Goal: Contribute content

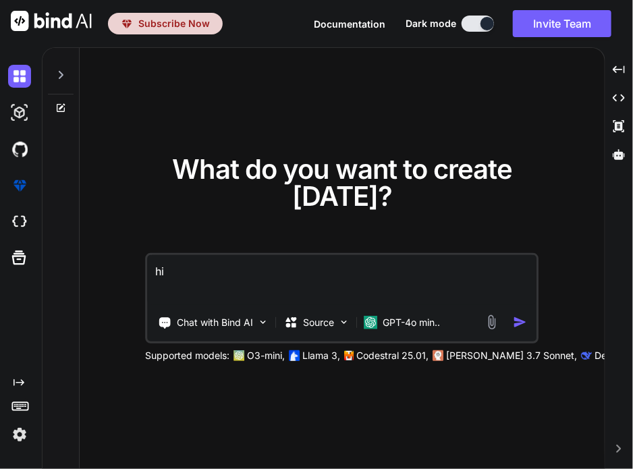
click at [16, 431] on img at bounding box center [19, 434] width 23 height 23
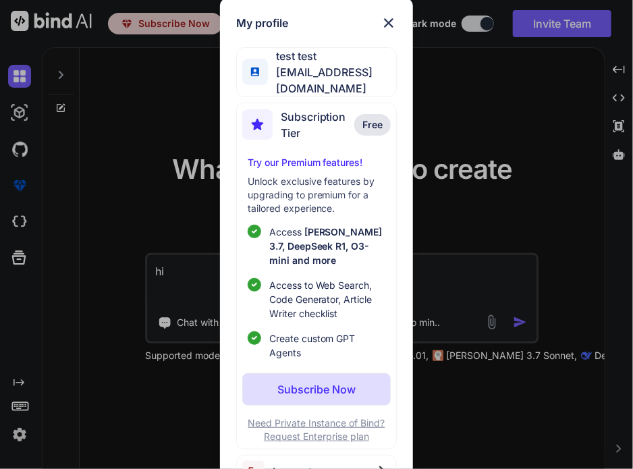
click at [300, 463] on span "Log out" at bounding box center [292, 471] width 39 height 16
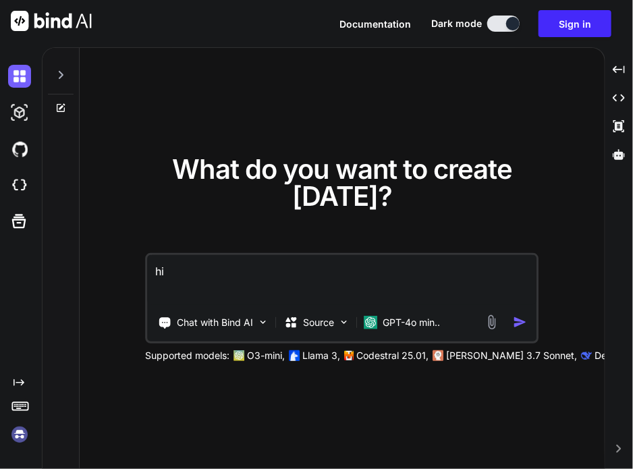
click at [22, 433] on img at bounding box center [19, 434] width 23 height 23
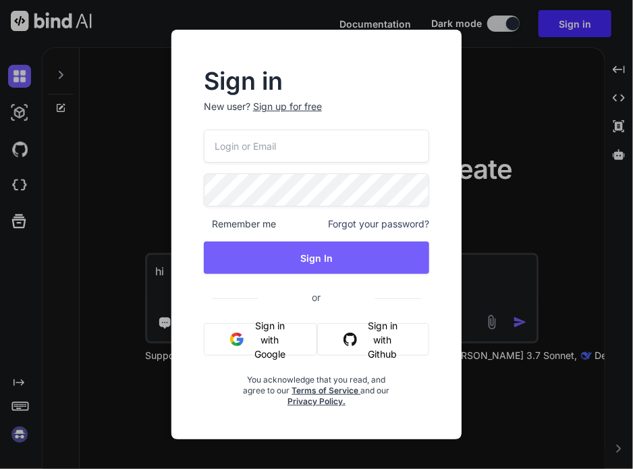
click at [280, 334] on button "Sign in with Google" at bounding box center [260, 339] width 113 height 32
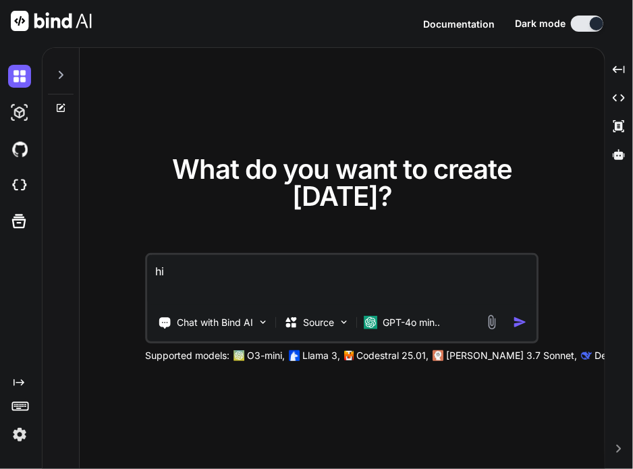
type textarea "x"
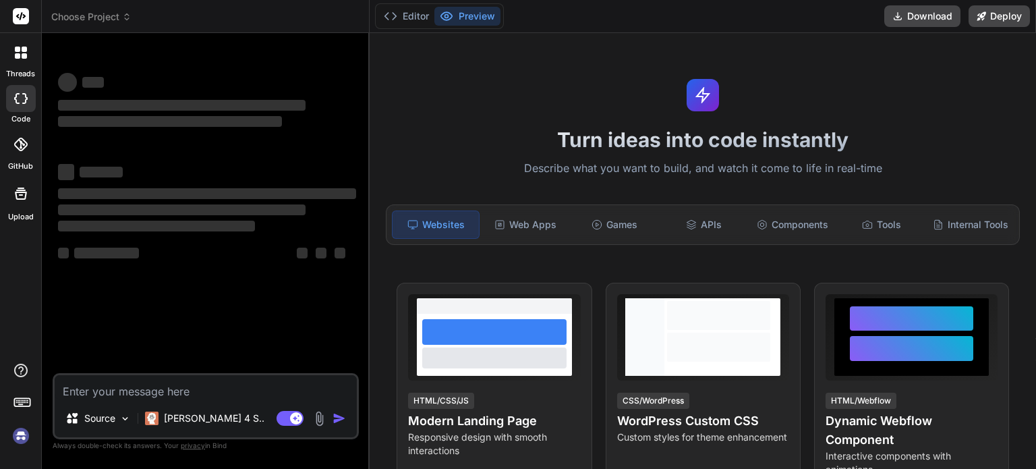
type textarea "x"
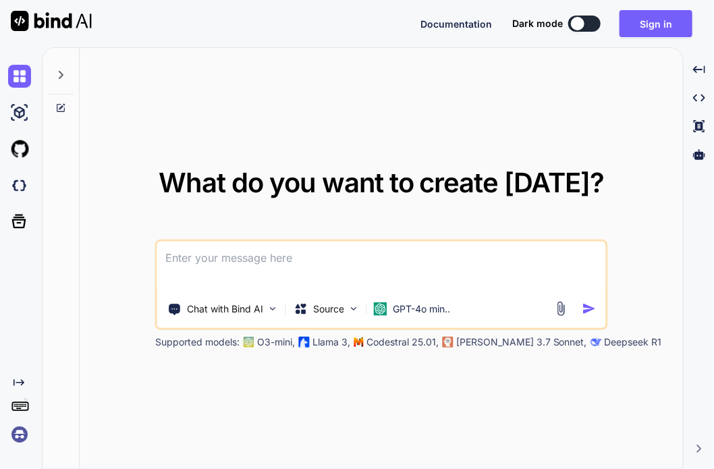
click at [16, 436] on img at bounding box center [19, 434] width 23 height 23
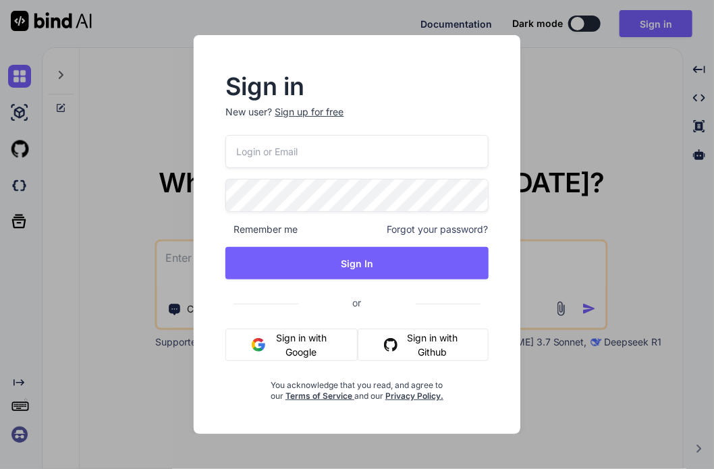
click at [318, 143] on input "email" at bounding box center [356, 151] width 262 height 33
paste input "collaroaniello@outlook.it"
type input "collaroaniello@outlook.it"
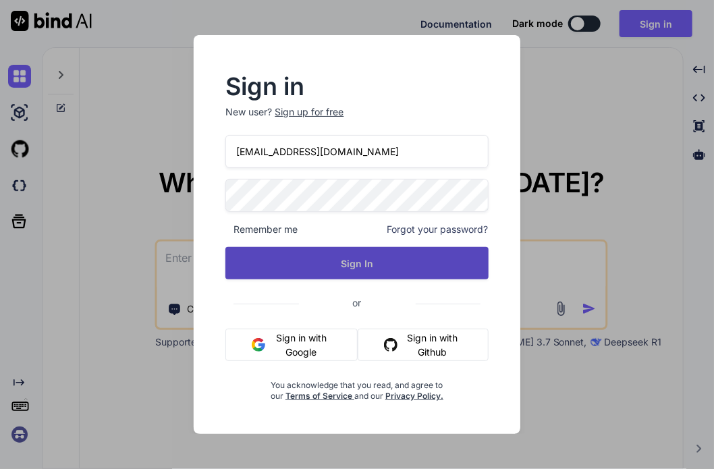
click at [329, 262] on button "Sign In" at bounding box center [356, 263] width 262 height 32
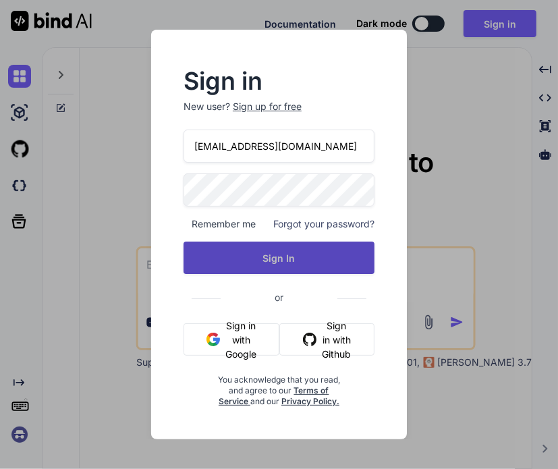
click at [293, 261] on button "Sign In" at bounding box center [278, 258] width 191 height 32
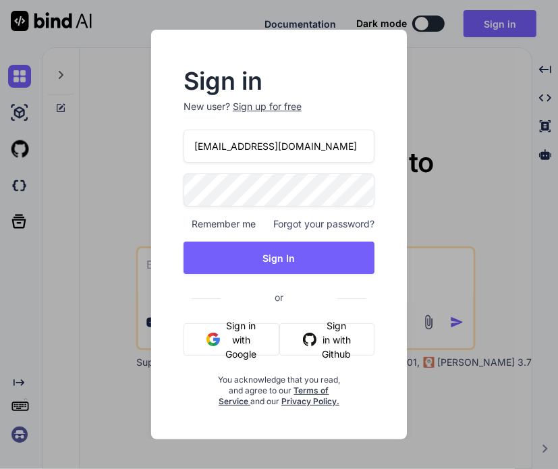
click at [406, 135] on div "Sign in New user? Sign up for free collaroaniello@outlook.it Remember me Forgot…" at bounding box center [279, 234] width 256 height 409
click at [321, 129] on p "New user? Sign up for free" at bounding box center [278, 115] width 191 height 30
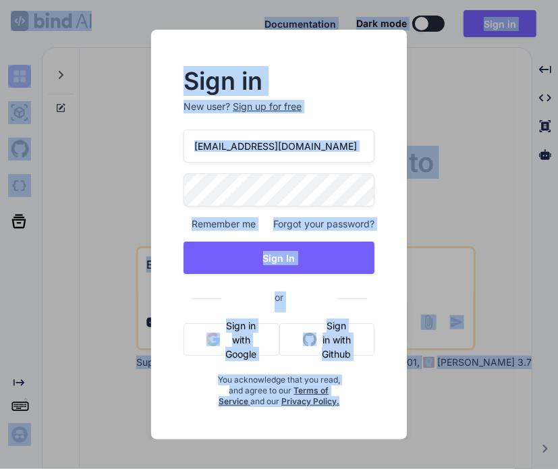
click at [316, 139] on input "collaroaniello@outlook.it" at bounding box center [278, 146] width 191 height 33
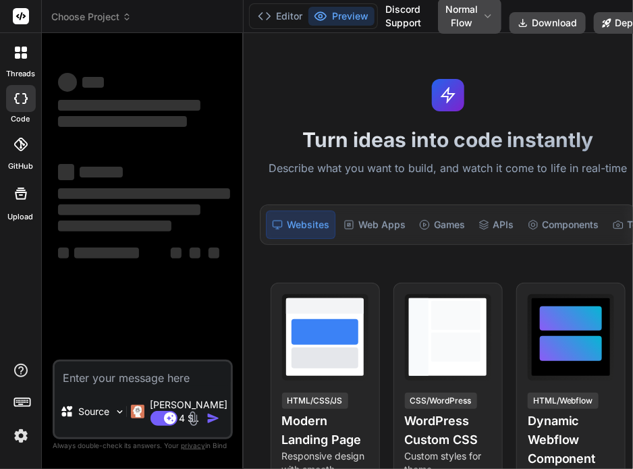
click at [98, 19] on span "Choose Project" at bounding box center [91, 16] width 80 height 13
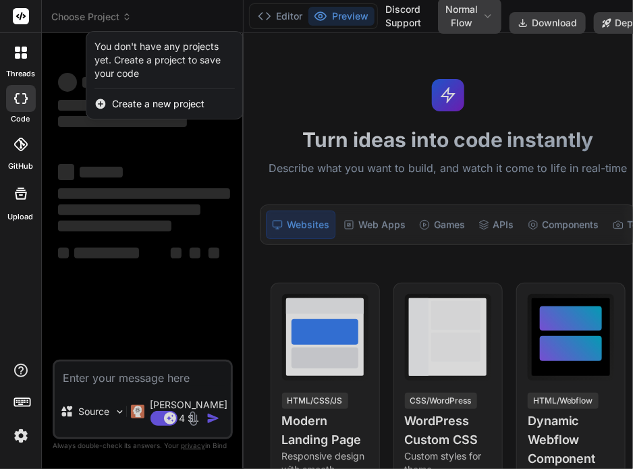
click at [98, 19] on div at bounding box center [316, 234] width 633 height 469
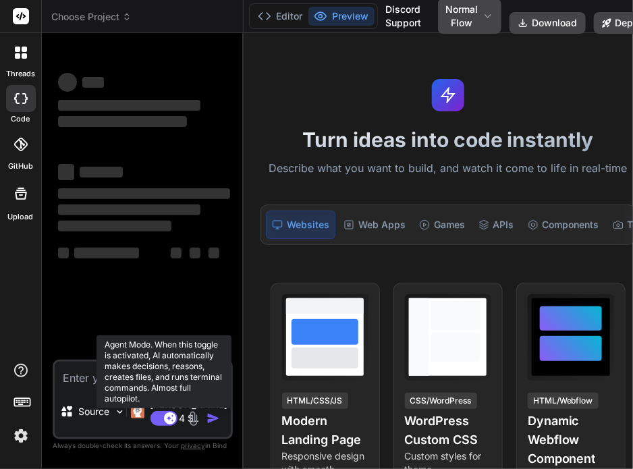
click at [165, 412] on rect at bounding box center [170, 418] width 12 height 12
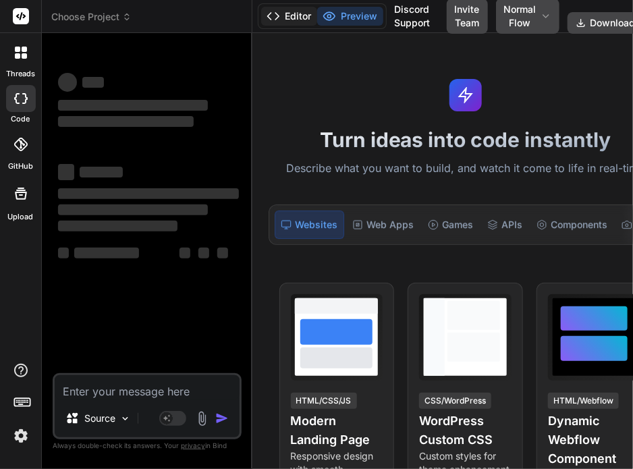
type textarea "x"
click at [287, 17] on button "Editor" at bounding box center [289, 16] width 56 height 19
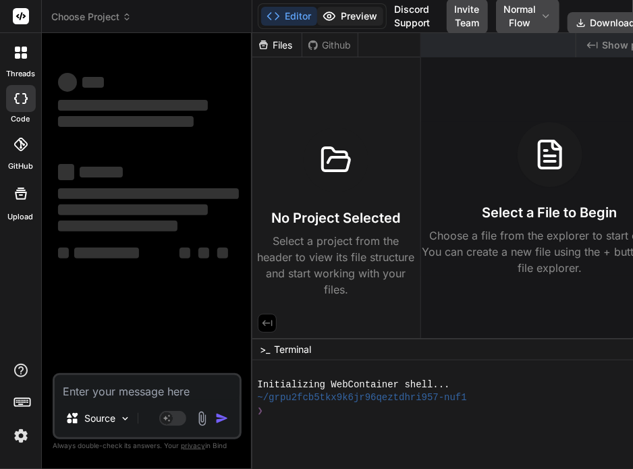
click at [333, 13] on icon at bounding box center [328, 15] width 13 height 13
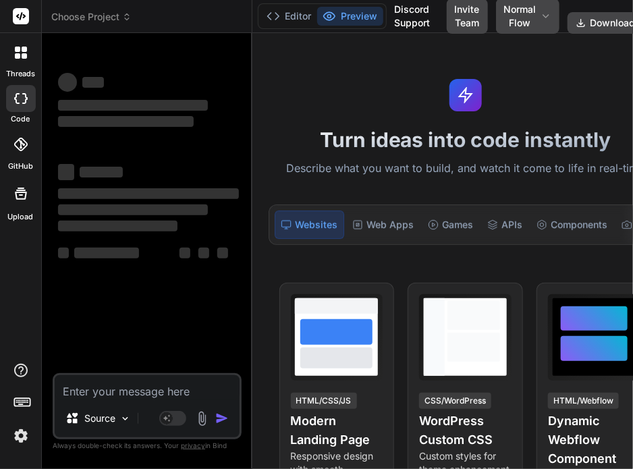
click at [113, 393] on textarea at bounding box center [147, 387] width 185 height 24
type textarea "c"
type textarea "x"
type textarea "cr"
type textarea "x"
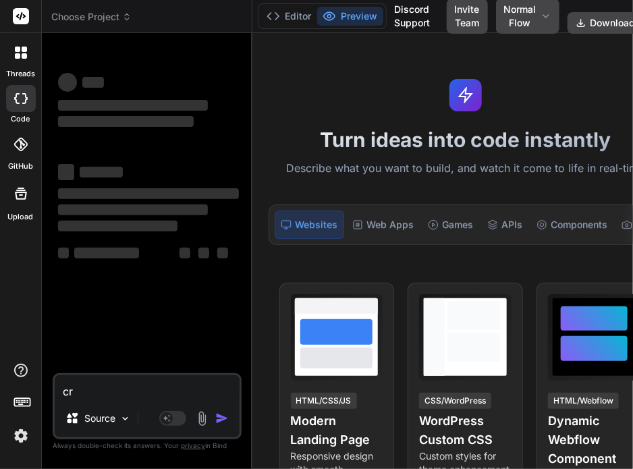
type textarea "cre"
type textarea "x"
type textarea "crea"
type textarea "x"
type textarea "creat"
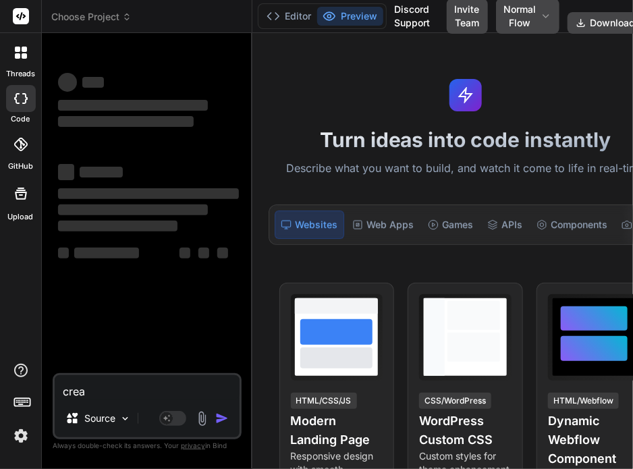
type textarea "x"
type textarea "create"
type textarea "x"
type textarea "create"
type textarea "x"
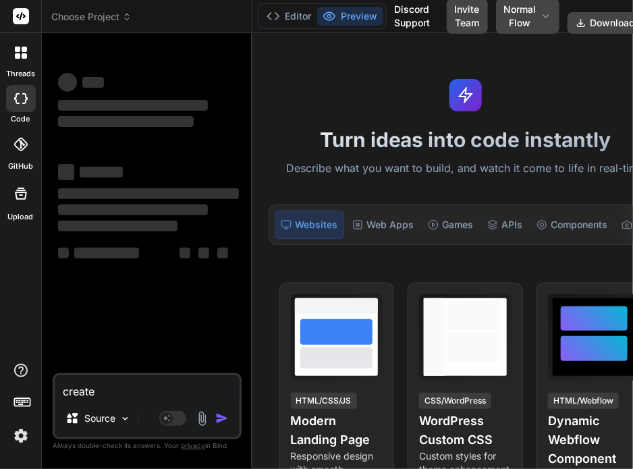
type textarea "create a"
type textarea "x"
type textarea "create a"
type textarea "x"
type textarea "create a s"
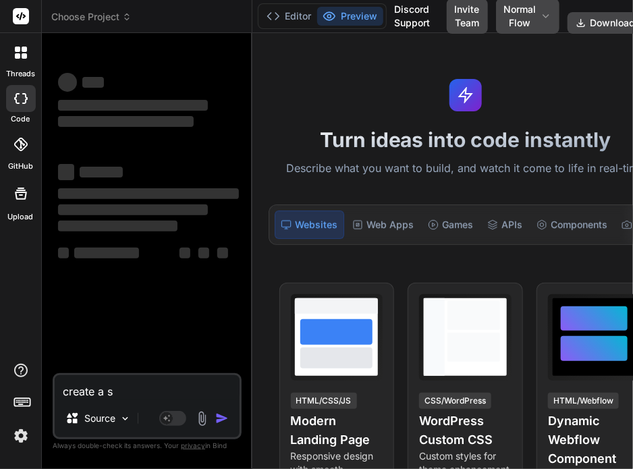
type textarea "x"
type textarea "create a si"
type textarea "x"
type textarea "create a sim"
type textarea "x"
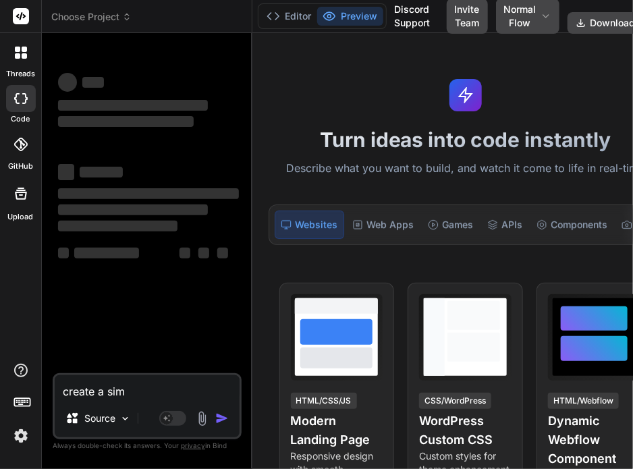
type textarea "create a simp"
type textarea "x"
type textarea "create a simpl"
type textarea "x"
type textarea "create a simple"
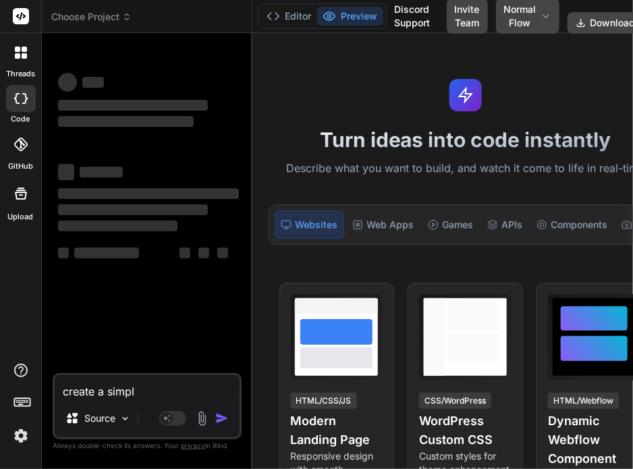
type textarea "x"
type textarea "create a simple"
type textarea "x"
type textarea "create a simple t"
type textarea "x"
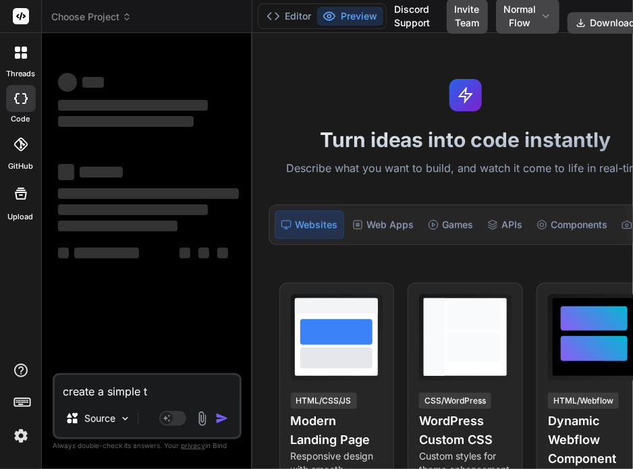
type textarea "create a simple to"
type textarea "x"
type textarea "create a simple tod"
type textarea "x"
type textarea "create a simple todo"
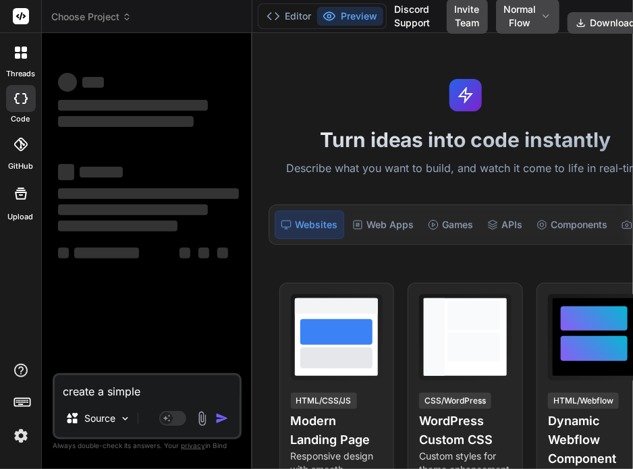
type textarea "x"
type textarea "create a simple todod"
type textarea "x"
type textarea "create a simple todod"
type textarea "x"
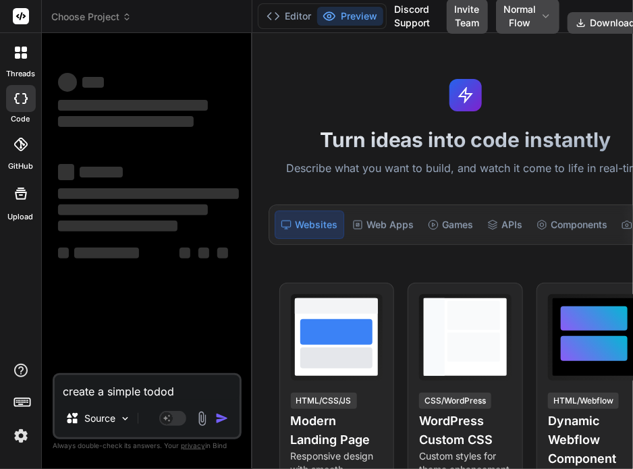
type textarea "create a simple todod a"
type textarea "x"
type textarea "create a simple todod ap"
type textarea "x"
type textarea "create a simple todod a"
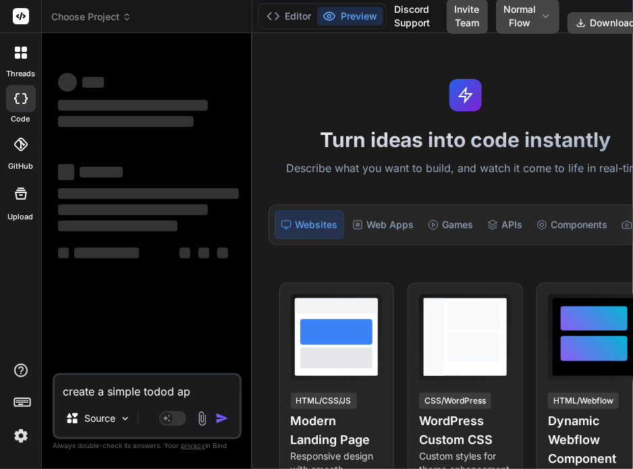
type textarea "x"
type textarea "create a simple todod"
type textarea "x"
type textarea "create a simple todod"
type textarea "x"
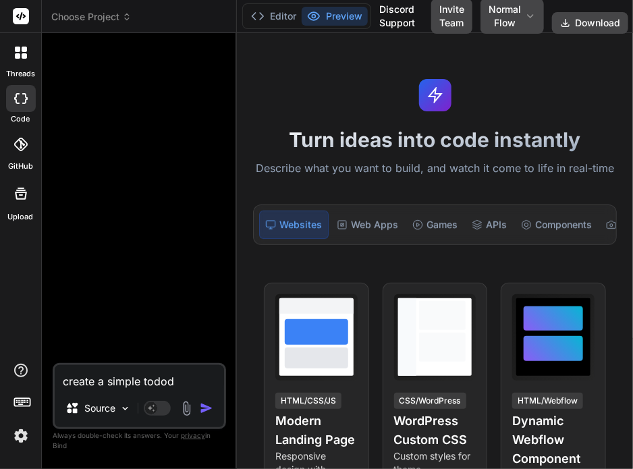
type textarea "create a simple todo"
type textarea "x"
type textarea "create a simple todo"
type textarea "x"
type textarea "create a simple todo a"
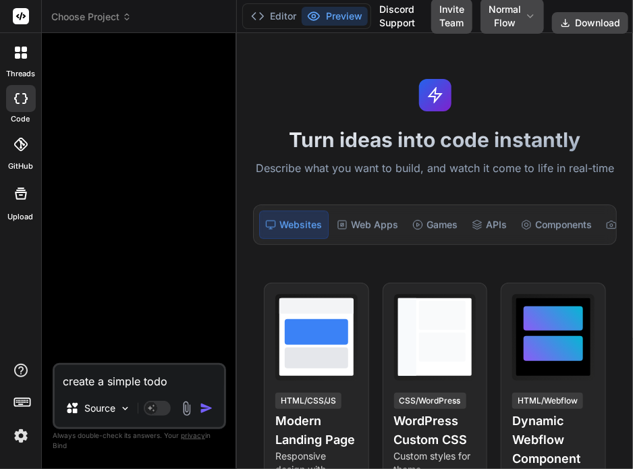
type textarea "x"
type textarea "create a simple todo aa"
type textarea "x"
type textarea "create a simple todo aap"
type textarea "x"
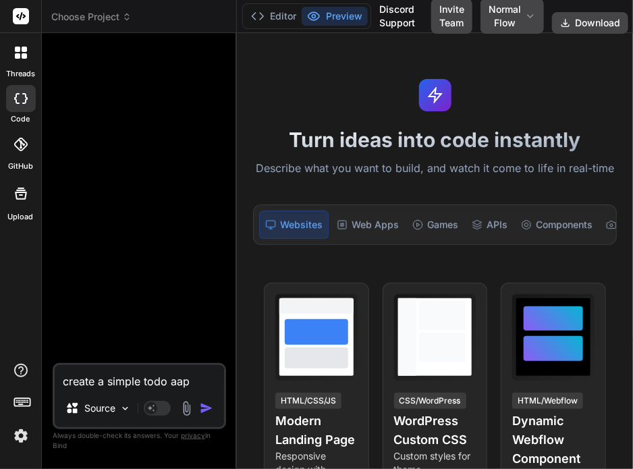
drag, startPoint x: 87, startPoint y: 28, endPoint x: 97, endPoint y: 22, distance: 11.5
click at [97, 22] on header "Choose Project Created with Pixso." at bounding box center [139, 16] width 195 height 33
click at [97, 22] on span "Choose Project" at bounding box center [91, 16] width 80 height 13
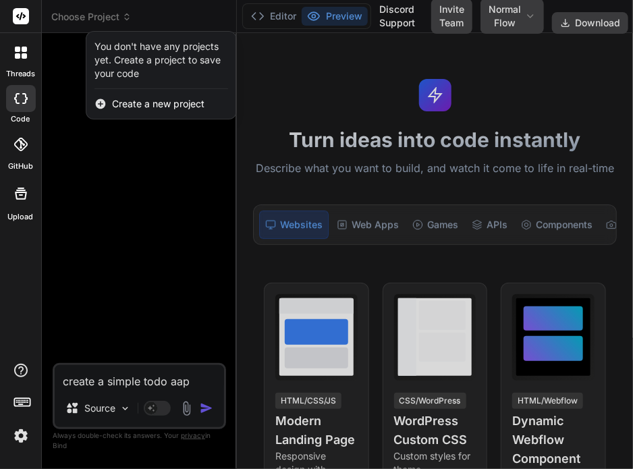
click at [97, 22] on div at bounding box center [316, 234] width 633 height 469
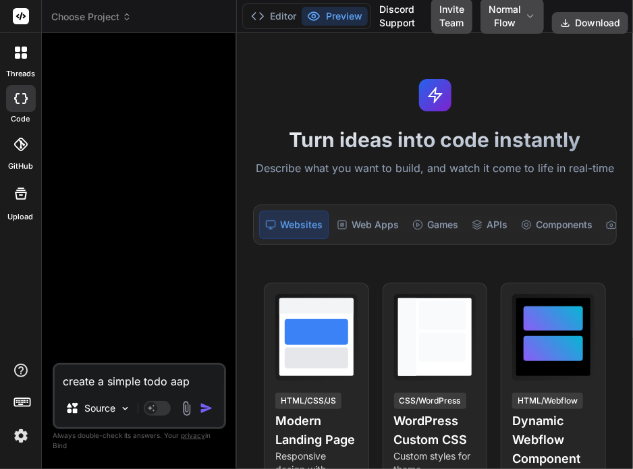
click at [14, 443] on img at bounding box center [20, 435] width 23 height 23
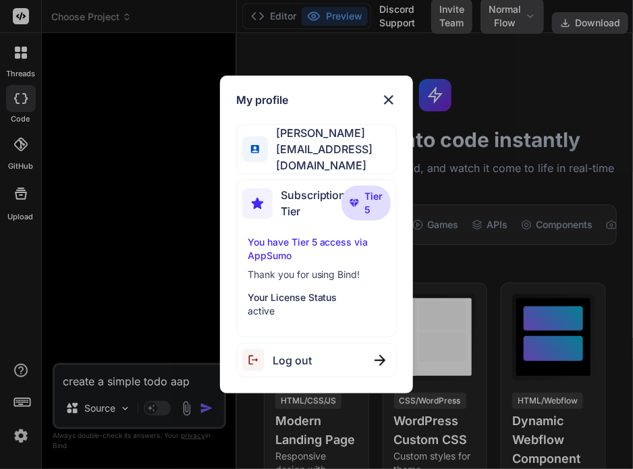
click at [58, 198] on div "My profile Anas Khan anas@witarist.com Subscription Tier Tier 5 You have Tier 5…" at bounding box center [316, 234] width 633 height 469
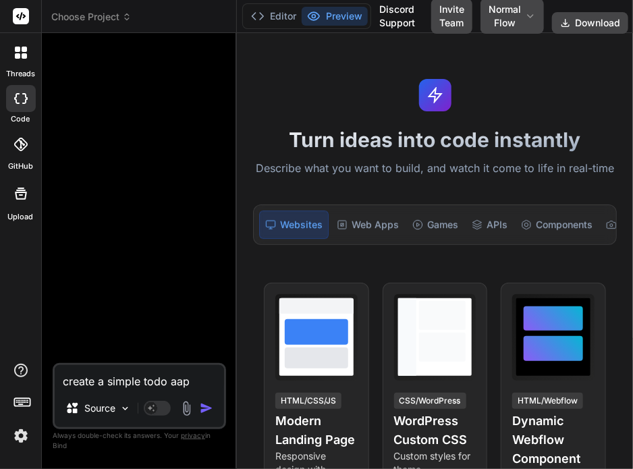
click at [197, 389] on textarea "create a simple todo aap" at bounding box center [139, 377] width 169 height 24
type textarea "create a simple todo aa"
type textarea "x"
type textarea "create a simple todo a"
type textarea "x"
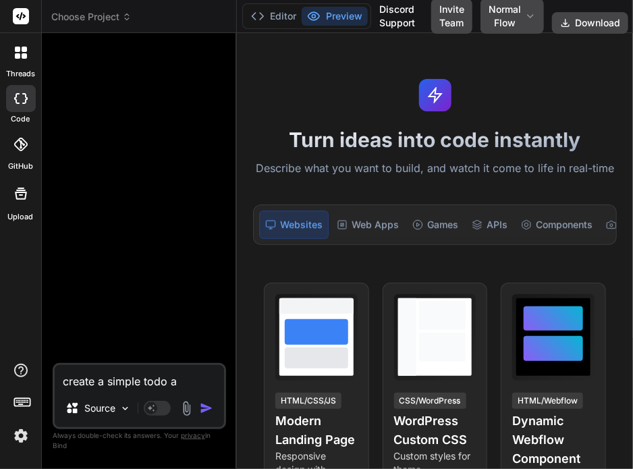
type textarea "create a simple todo ap"
type textarea "x"
type textarea "create a simple todo app"
type textarea "x"
type textarea "create a simple todo app"
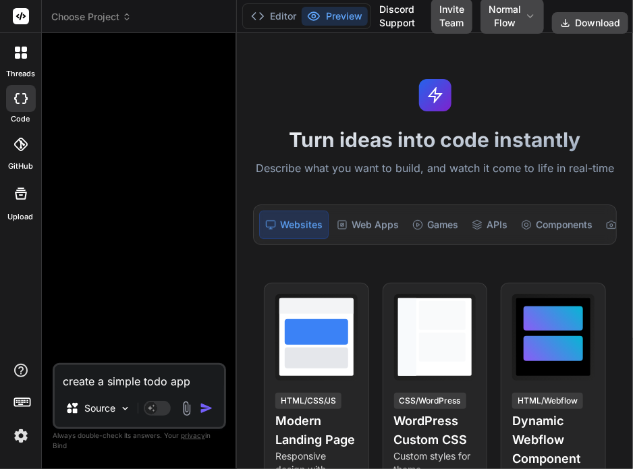
type textarea "x"
type textarea "create a simple todo app i"
type textarea "x"
type textarea "create a simple todo app in"
type textarea "x"
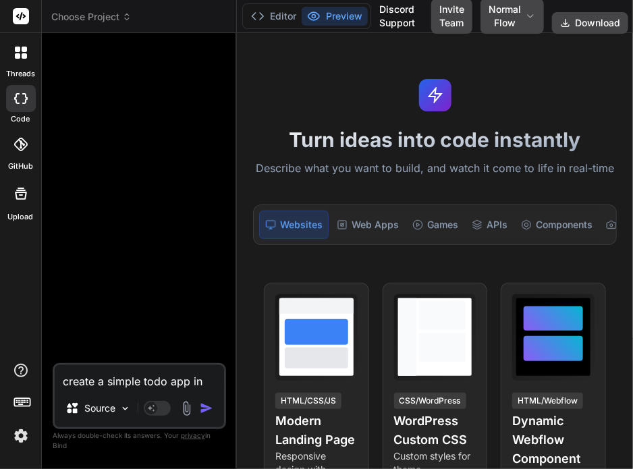
type textarea "create a simple todo app in"
type textarea "x"
type textarea "create a simple todo app in h"
type textarea "x"
type textarea "create a simple todo app in ht"
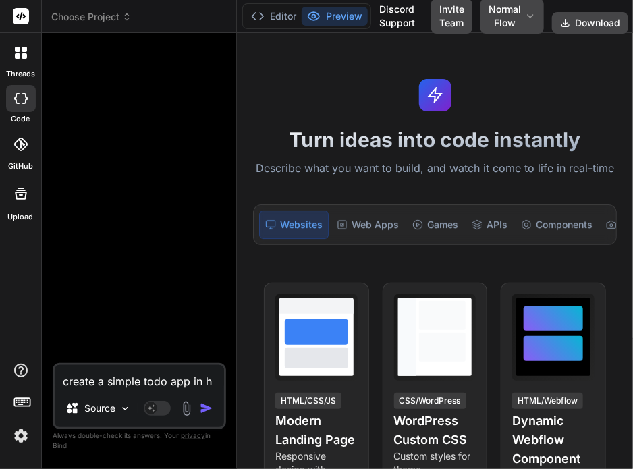
type textarea "x"
type textarea "create a simple todo app in htm"
type textarea "x"
type textarea "create a simple todo app in html"
type textarea "x"
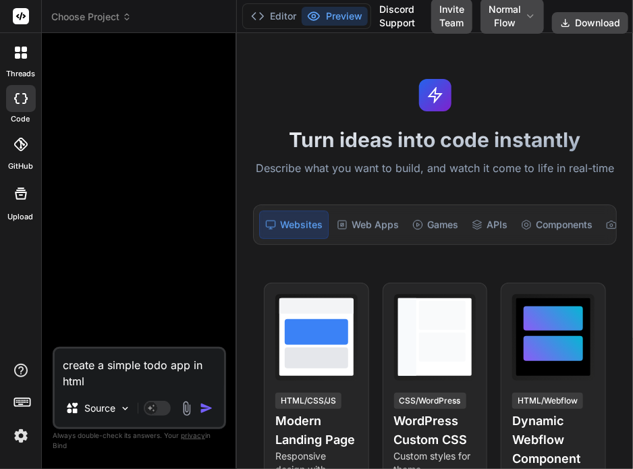
type textarea "create a simple todo app in html"
type textarea "x"
type textarea "create a simple todo app in html f"
type textarea "x"
type textarea "create a simple todo app in html fo"
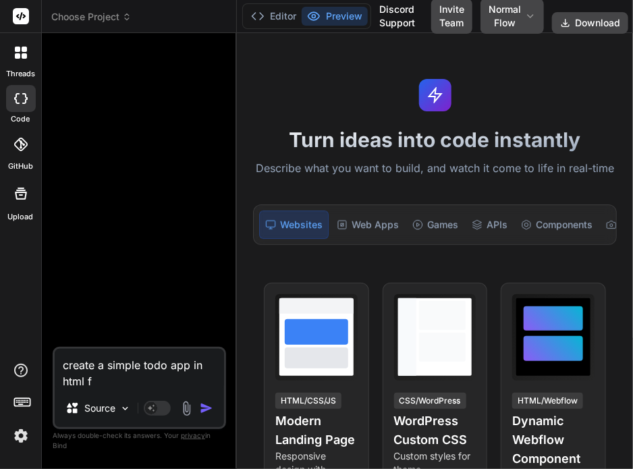
type textarea "x"
type textarea "create a simple todo app in html for"
type textarea "x"
type textarea "create a simple todo app in html for"
type textarea "x"
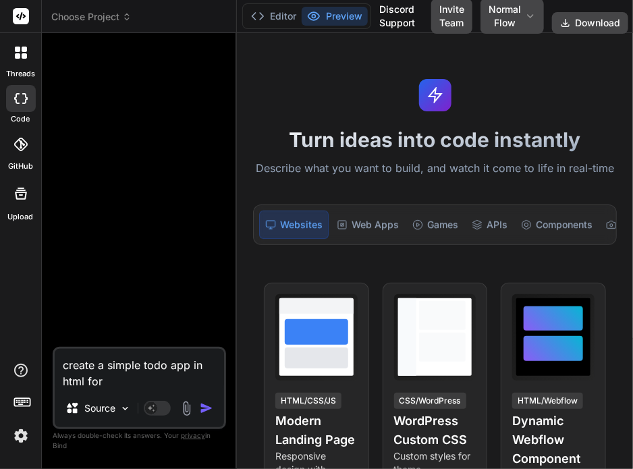
type textarea "create a simple todo app in html for t"
type textarea "x"
type textarea "create a simple todo app in html for te"
type textarea "x"
type textarea "create a simple todo app in html for tes"
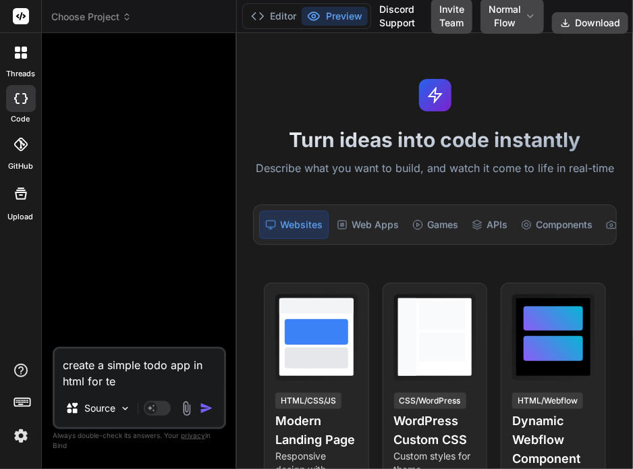
type textarea "x"
type textarea "create a simple todo app in html for test"
type textarea "x"
type textarea "create a simple todo app in html for testi"
type textarea "x"
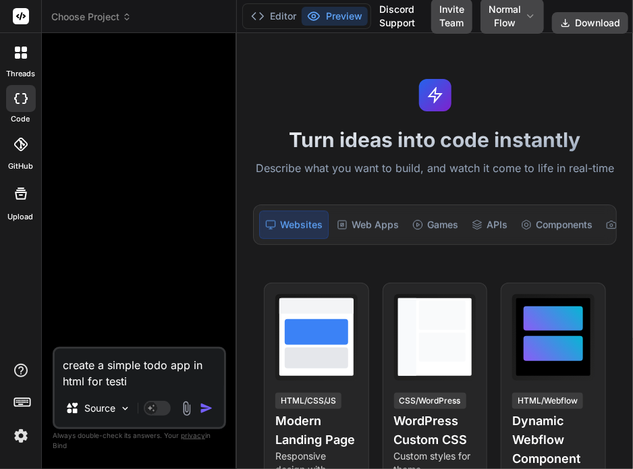
type textarea "create a simple todo app in html for testin"
type textarea "x"
type textarea "create a simple todo app in html for testing"
type textarea "x"
type textarea "create a simple todo app in html for testing"
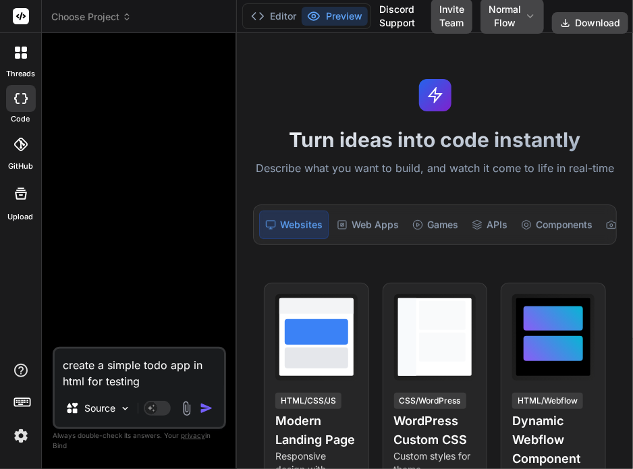
type textarea "x"
type textarea "create a simple todo app in html for testing w"
type textarea "x"
type textarea "create a simple todo app in html for testing wi"
type textarea "x"
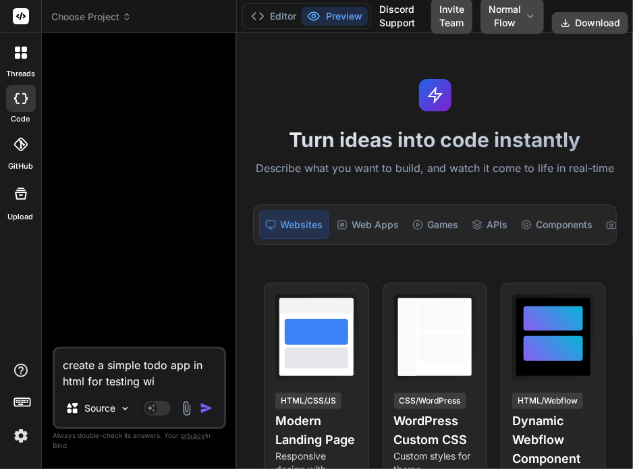
type textarea "create a simple todo app in html for testing wit"
type textarea "x"
type textarea "create a simple todo app in html for testing with"
type textarea "x"
type textarea "create a simple todo app in html for testing with"
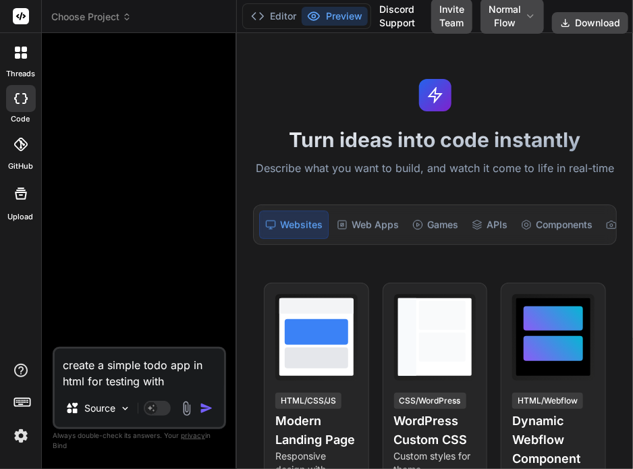
type textarea "x"
type textarea "create a simple todo app in html for testing with m"
type textarea "x"
type textarea "create a simple todo app in html for testing with mi"
type textarea "x"
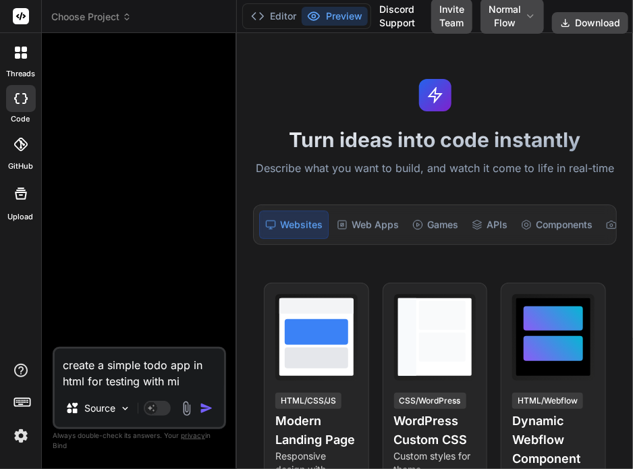
type textarea "create a simple todo app in html for testing with min"
type textarea "x"
type textarea "create a simple todo app in html for testing with mini"
type textarea "x"
type textarea "create a simple todo app in html for testing with minim"
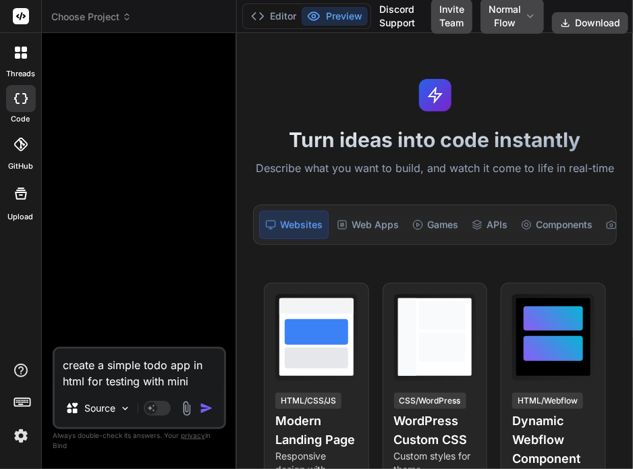
type textarea "x"
type textarea "create a simple todo app in html for testing with minimu"
type textarea "x"
type textarea "create a simple todo app in html for testing with minimum"
type textarea "x"
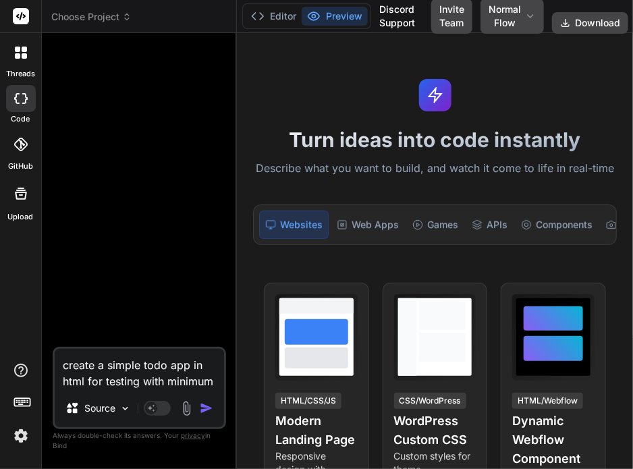
type textarea "create a simple todo app in html for testing with minimum"
type textarea "x"
type textarea "create a simple todo app in html for testing with minimum f"
type textarea "x"
type textarea "create a simple todo app in html for testing with minimum fu"
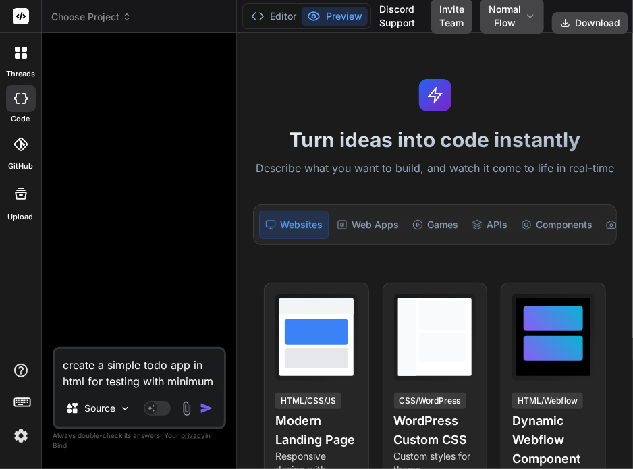
type textarea "x"
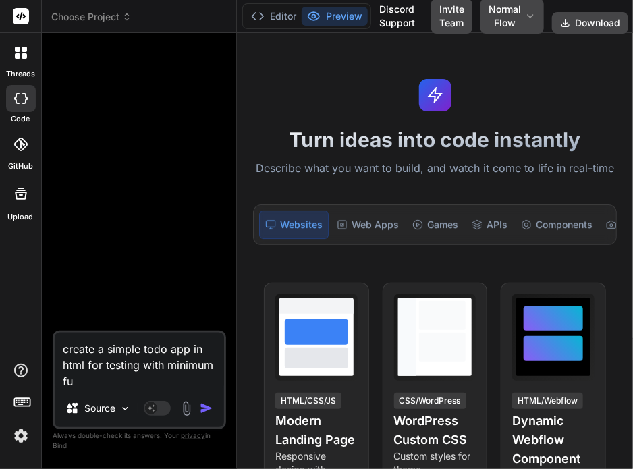
type textarea "create a simple todo app in html for testing with minimum fun"
type textarea "x"
type textarea "create a simple todo app in html for testing with minimum func"
type textarea "x"
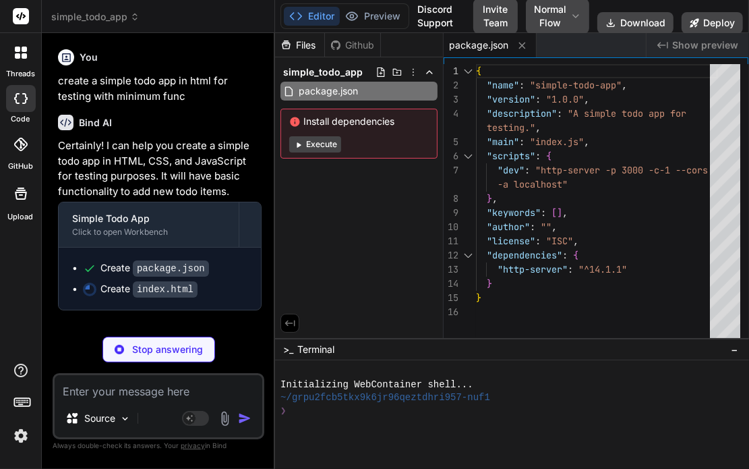
type textarea "x"
type textarea "} }); </script> </body> </html>"
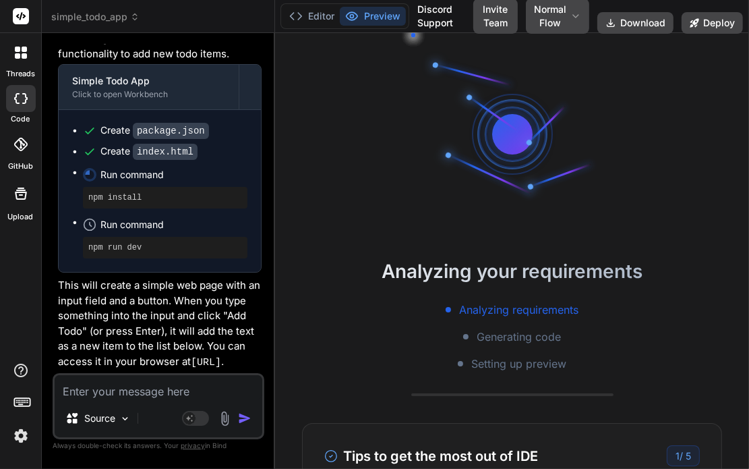
scroll to position [116, 0]
type textarea "x"
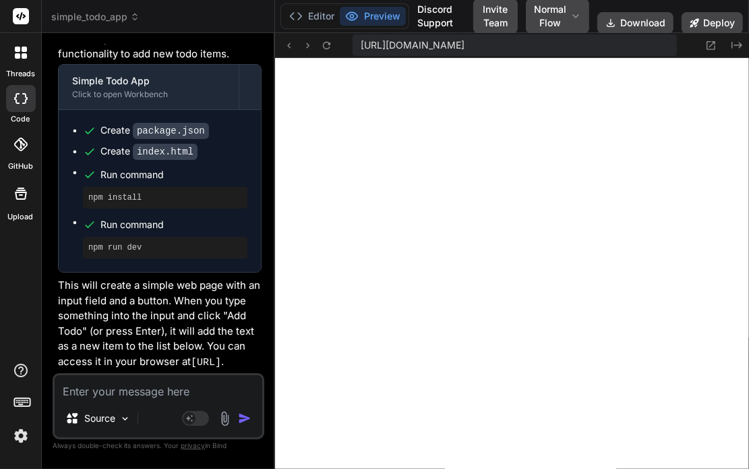
scroll to position [621, 0]
